Goal: Information Seeking & Learning: Learn about a topic

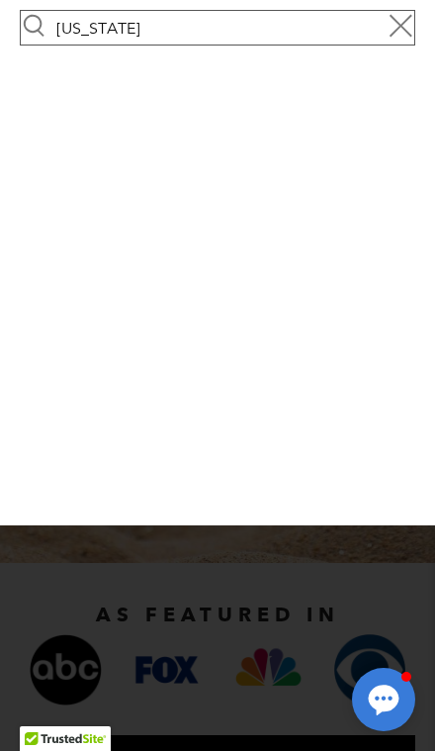
type input "colorado"
click at [19, 44] on input "submit" at bounding box center [19, 44] width 1 height 1
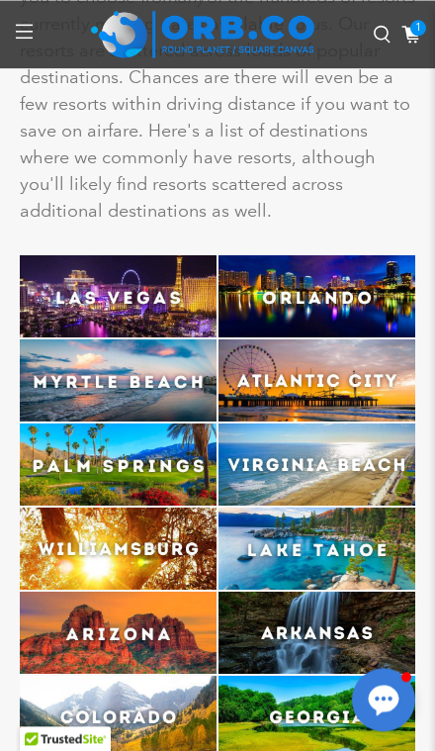
scroll to position [5543, 0]
click at [151, 675] on img at bounding box center [118, 716] width 197 height 82
click at [171, 675] on img at bounding box center [118, 716] width 197 height 82
click at [165, 591] on img at bounding box center [118, 632] width 197 height 82
click at [105, 591] on img at bounding box center [118, 632] width 197 height 82
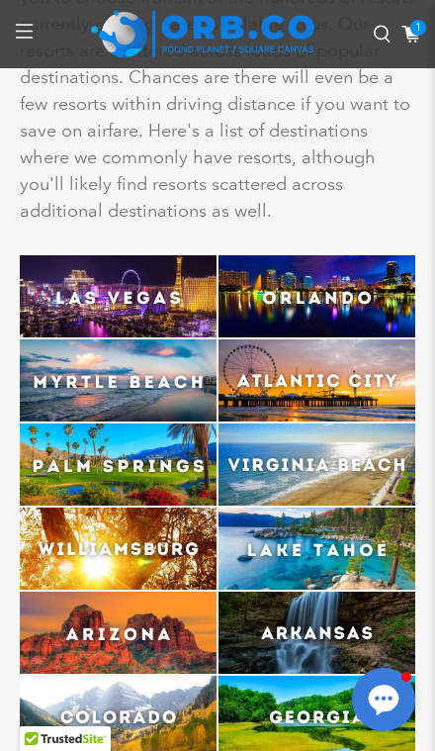
click at [111, 591] on img at bounding box center [118, 632] width 197 height 82
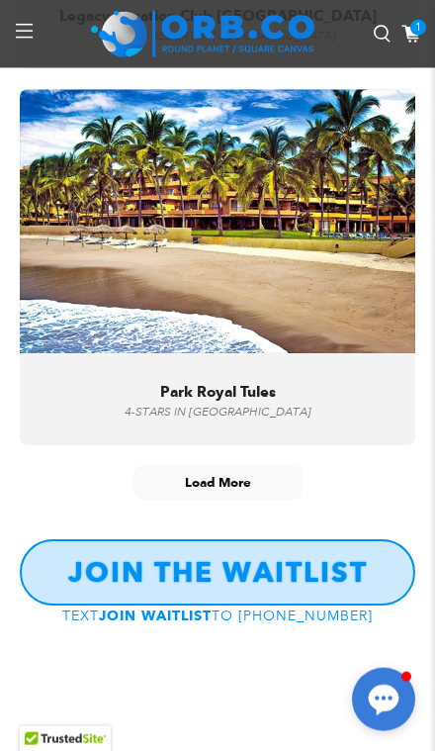
scroll to position [14853, 0]
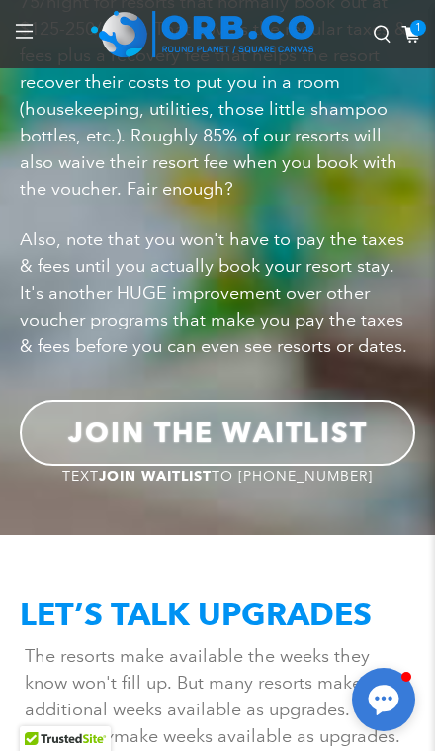
click at [393, 77] on p "Transparency. That’s how we roll. So here’s what to expect when redeeming your …" at bounding box center [218, 56] width 396 height 294
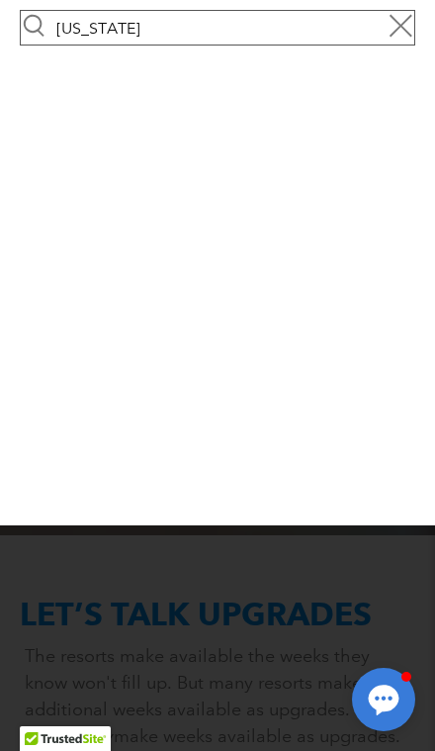
type input "[US_STATE]"
click at [19, 44] on input "submit" at bounding box center [19, 44] width 1 height 1
